Goal: Task Accomplishment & Management: Use online tool/utility

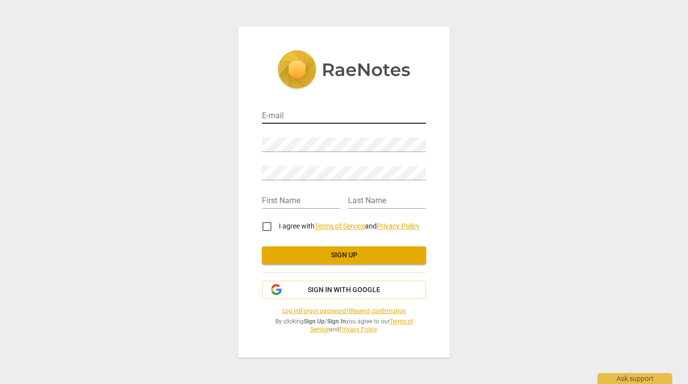
click at [274, 115] on input "email" at bounding box center [344, 116] width 164 height 14
type input "[EMAIL_ADDRESS][DOMAIN_NAME]"
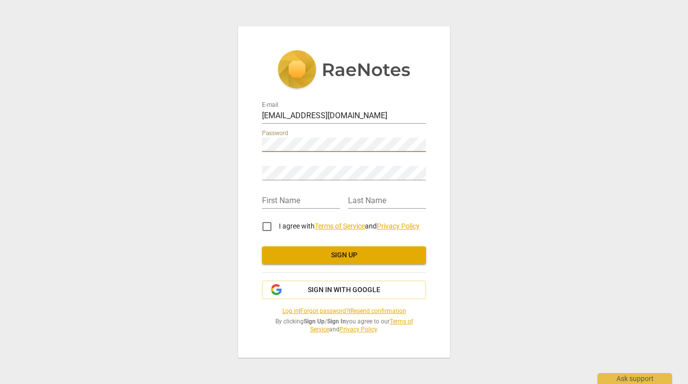
click at [290, 165] on div "Retype Password" at bounding box center [344, 169] width 164 height 22
click at [282, 206] on input "text" at bounding box center [301, 201] width 78 height 14
type input "Grace"
click at [356, 208] on input "text" at bounding box center [387, 201] width 78 height 14
type input "Eber"
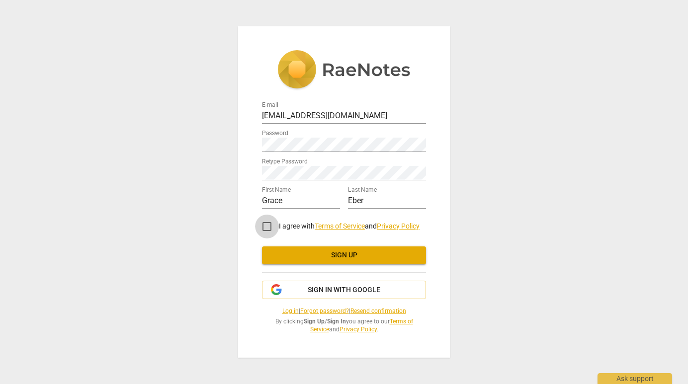
click at [255, 225] on input "I agree with Terms of Service and Privacy Policy" at bounding box center [267, 227] width 24 height 24
checkbox input "true"
click at [304, 267] on div "E-mail graceanneeber@gmail.com Password Retype Password First Name Grace Last N…" at bounding box center [344, 215] width 164 height 237
click at [302, 261] on button "Sign up" at bounding box center [344, 256] width 164 height 18
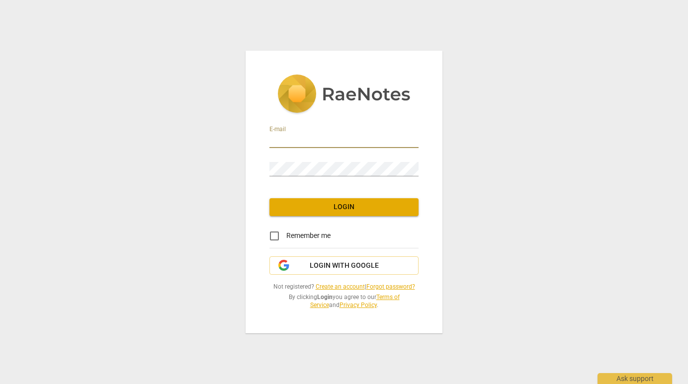
click at [332, 142] on input "email" at bounding box center [344, 141] width 149 height 14
type input "[EMAIL_ADDRESS][DOMAIN_NAME]"
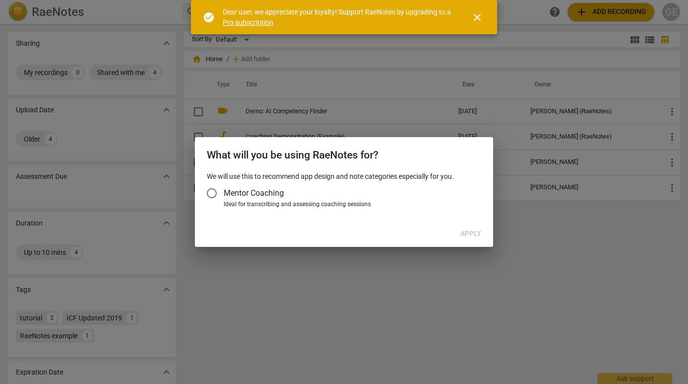
click at [281, 198] on span "Mentor Coaching" at bounding box center [254, 192] width 60 height 11
click at [224, 198] on input "Mentor Coaching" at bounding box center [212, 194] width 24 height 24
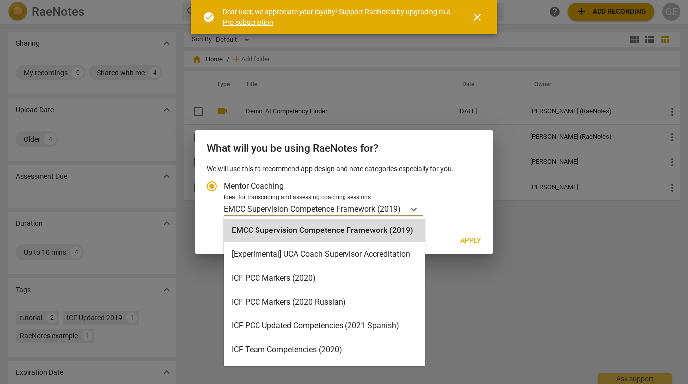
click at [403, 204] on input "Ideal for transcribing and assessing coaching sessions EMCC Supervision Compete…" at bounding box center [403, 208] width 2 height 9
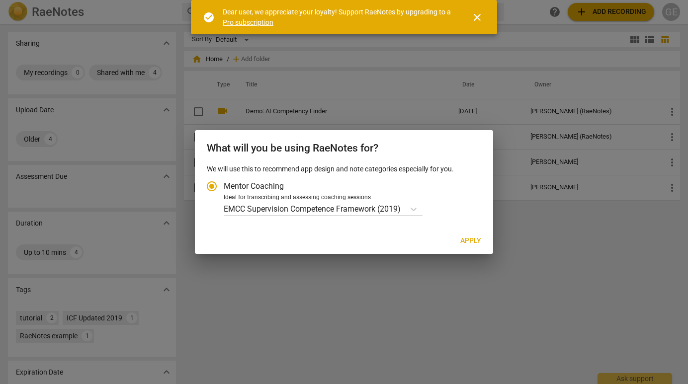
click at [498, 214] on div at bounding box center [344, 192] width 688 height 384
click at [469, 239] on span "Apply" at bounding box center [470, 241] width 21 height 10
radio input "false"
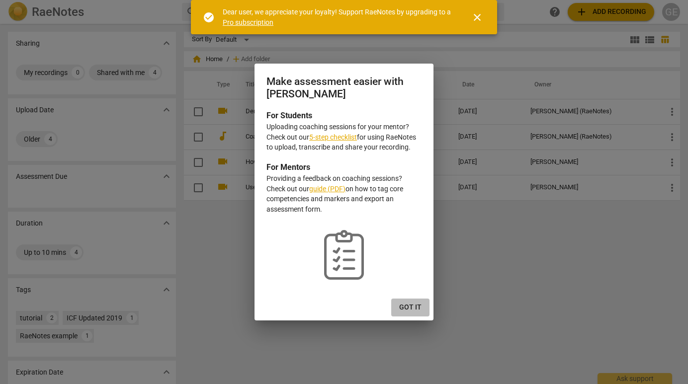
click at [420, 300] on button "Got it" at bounding box center [410, 308] width 38 height 18
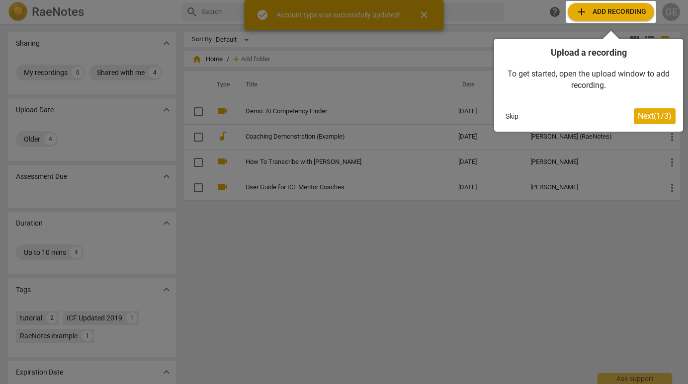
click at [653, 115] on span "Next ( 1 / 3 )" at bounding box center [655, 115] width 34 height 9
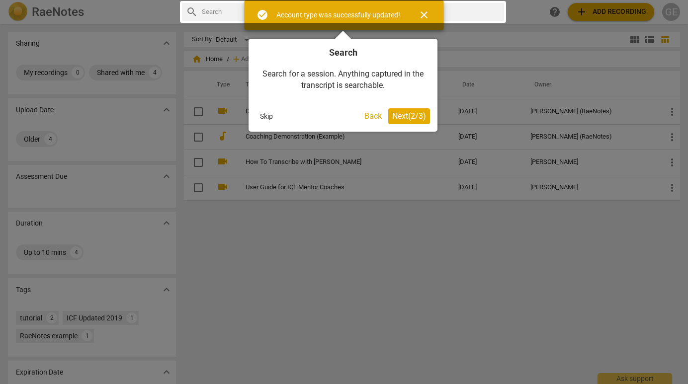
click at [410, 119] on span "Next ( 2 / 3 )" at bounding box center [409, 115] width 34 height 9
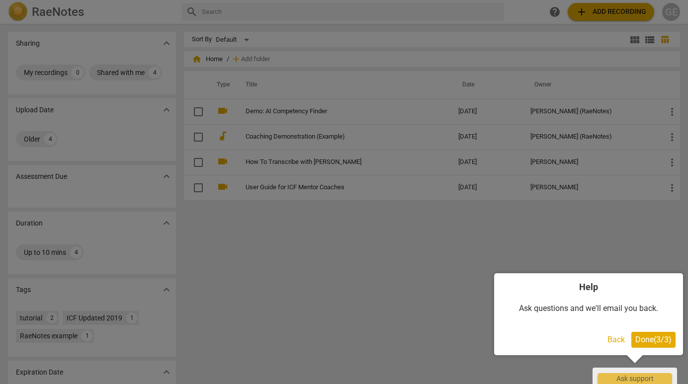
click at [658, 332] on button "Done ( 3 / 3 )" at bounding box center [654, 340] width 44 height 16
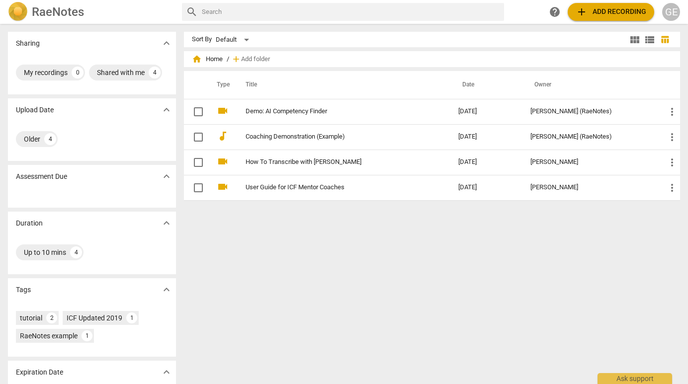
click at [618, 15] on span "add Add recording" at bounding box center [611, 12] width 71 height 12
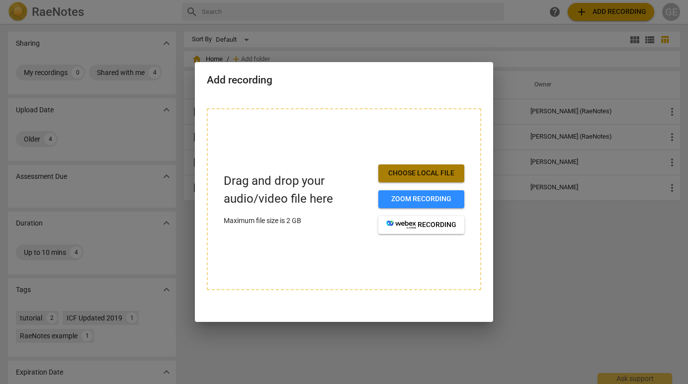
click at [450, 174] on span "Choose local file" at bounding box center [421, 174] width 70 height 10
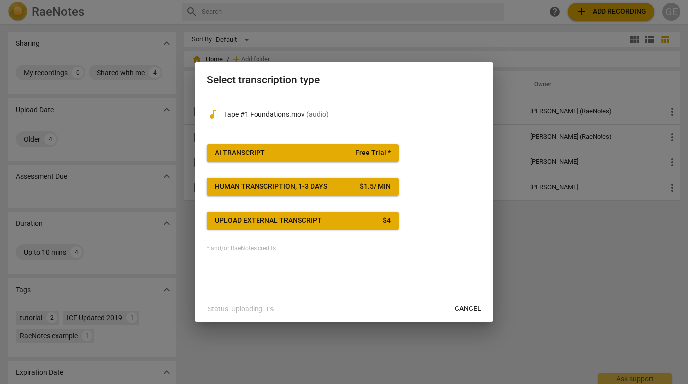
click at [353, 153] on span "AI Transcript Free Trial *" at bounding box center [303, 153] width 176 height 10
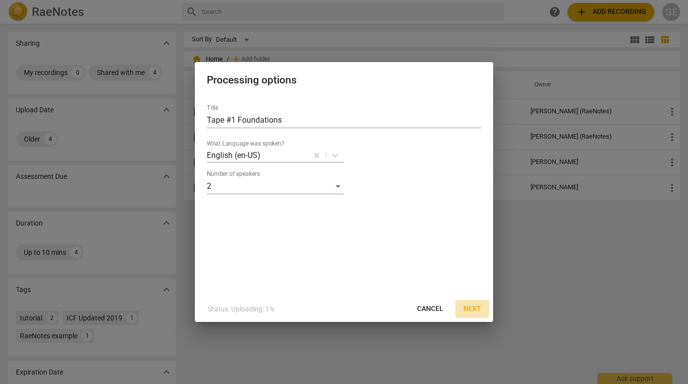
click at [470, 307] on span "Next" at bounding box center [472, 309] width 18 height 10
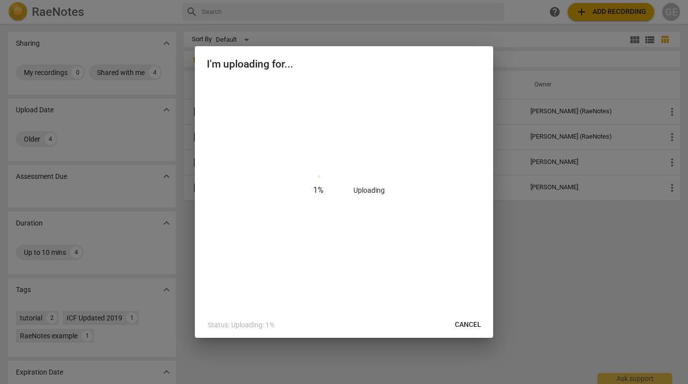
click at [418, 198] on div "1 % Uploading" at bounding box center [344, 191] width 274 height 220
click at [586, 124] on div at bounding box center [344, 192] width 688 height 384
